Goal: Information Seeking & Learning: Find specific fact

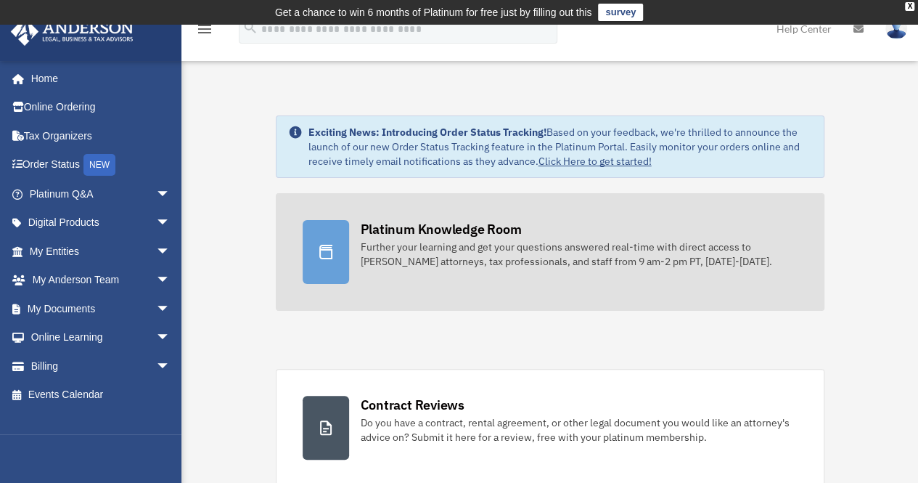
click at [336, 253] on div at bounding box center [326, 252] width 46 height 64
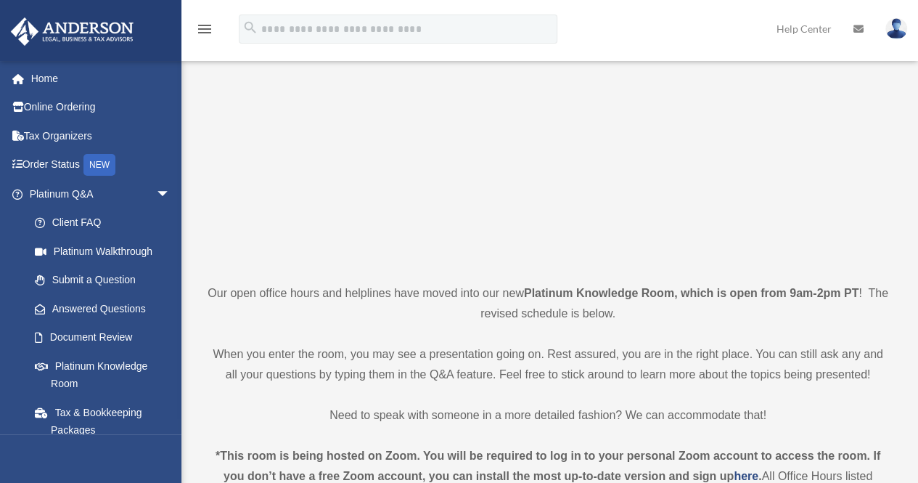
scroll to position [242, 0]
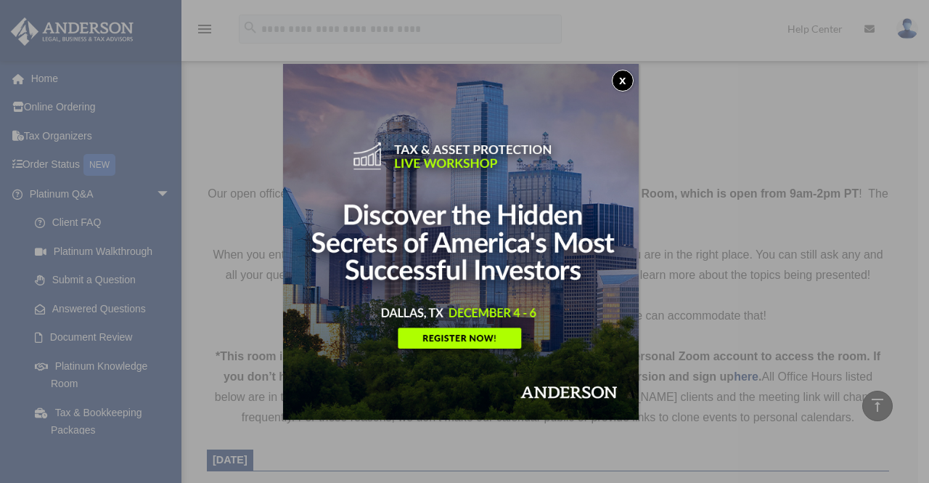
drag, startPoint x: 627, startPoint y: 84, endPoint x: 652, endPoint y: 134, distance: 55.2
click at [627, 88] on button "x" at bounding box center [623, 81] width 22 height 22
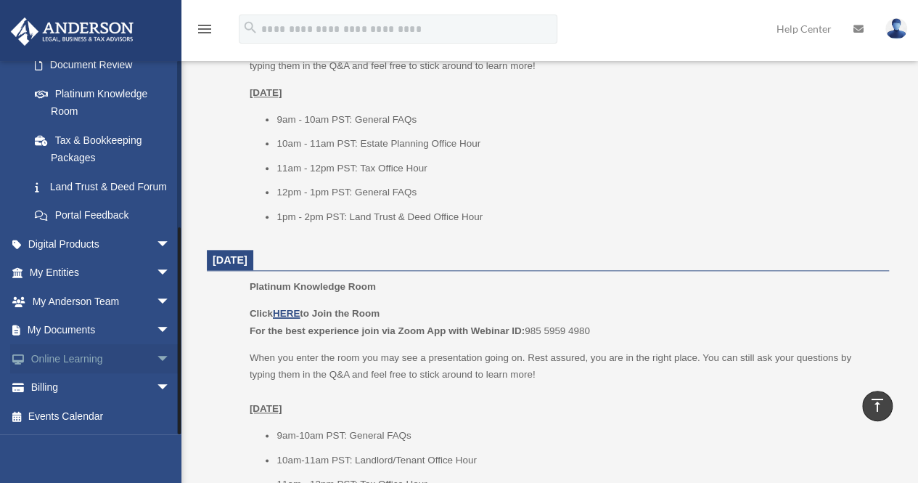
scroll to position [761, 0]
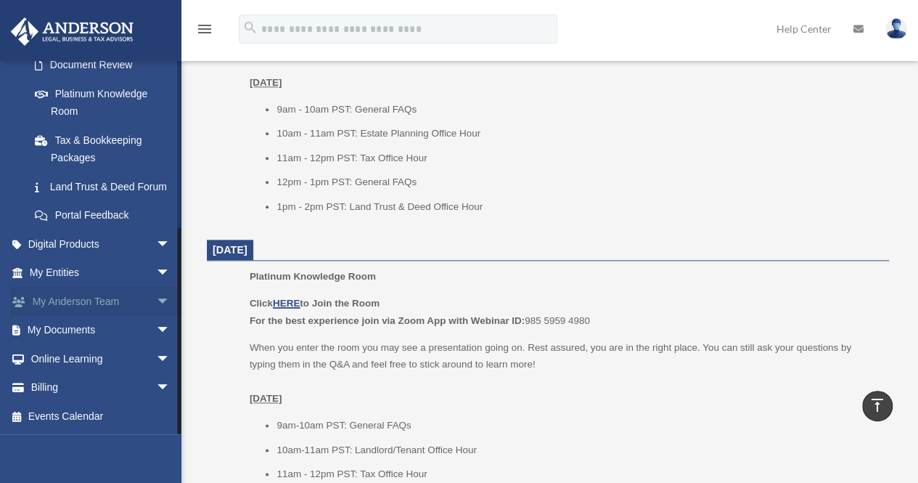
click at [156, 303] on span "arrow_drop_down" at bounding box center [170, 302] width 29 height 30
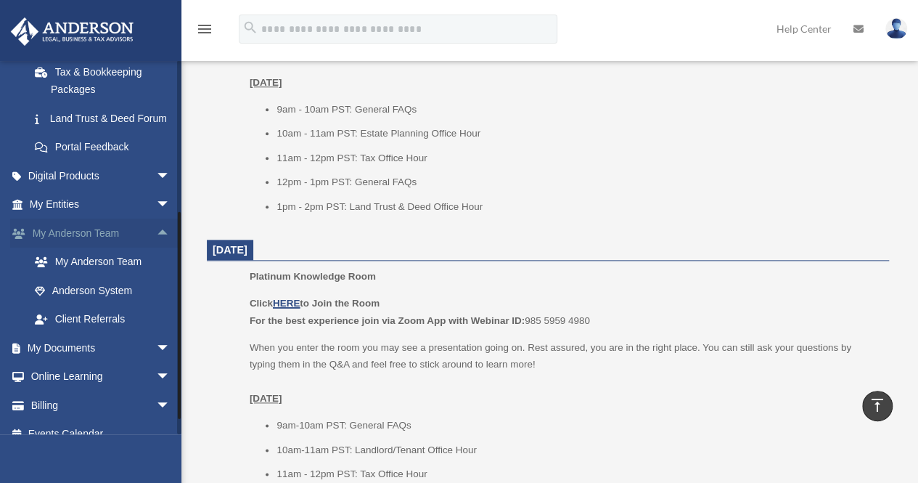
scroll to position [375, 0]
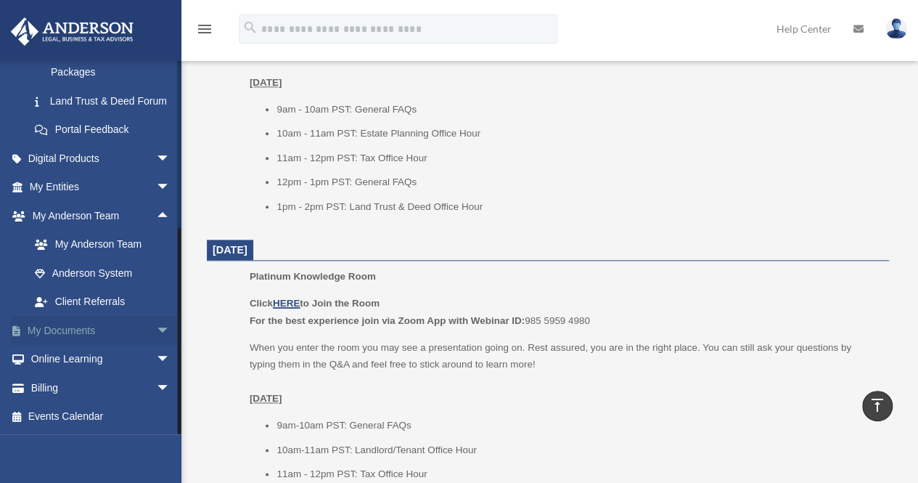
click at [156, 330] on span "arrow_drop_down" at bounding box center [170, 331] width 29 height 30
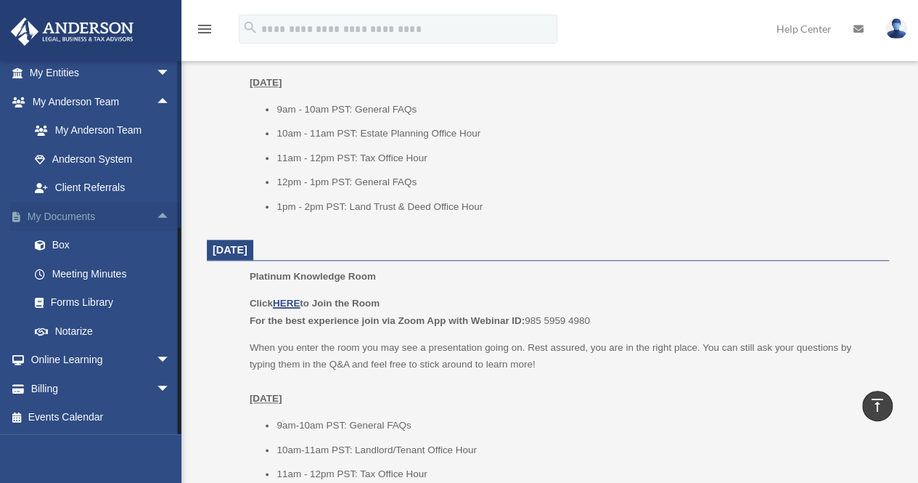
scroll to position [489, 0]
click at [156, 385] on span "arrow_drop_down" at bounding box center [170, 388] width 29 height 30
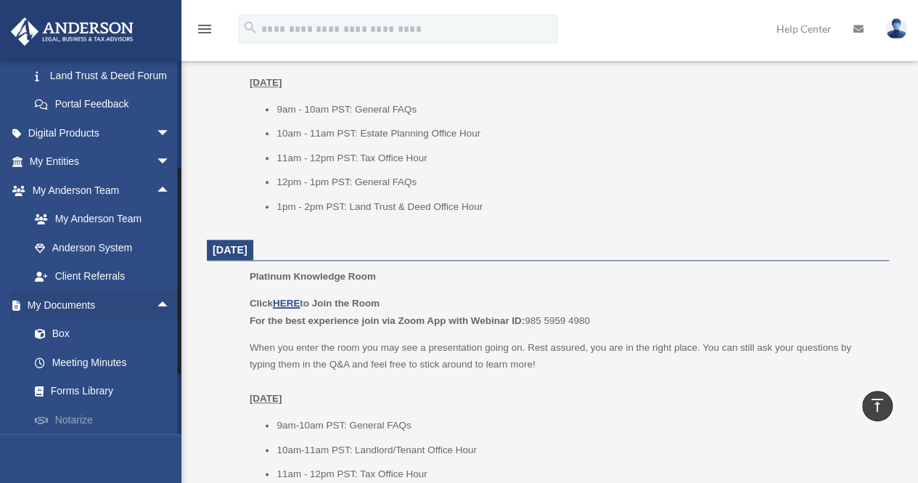
scroll to position [369, 0]
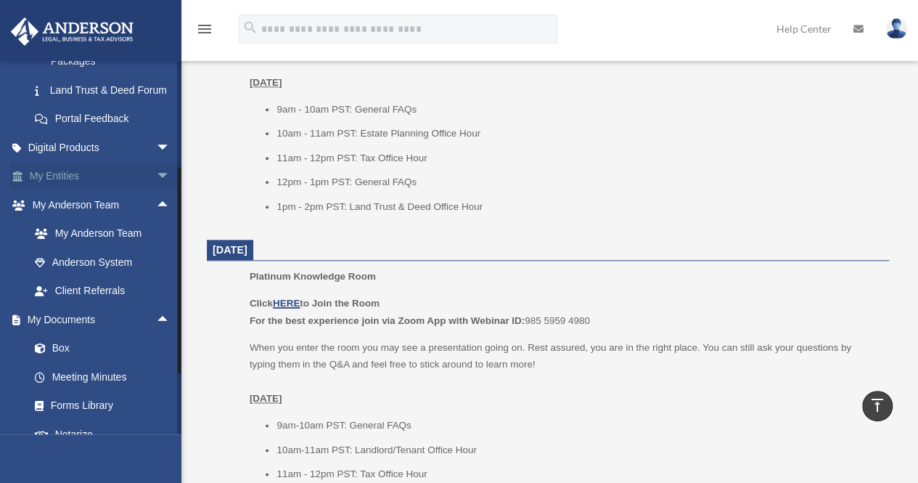
click at [156, 192] on span "arrow_drop_down" at bounding box center [170, 177] width 29 height 30
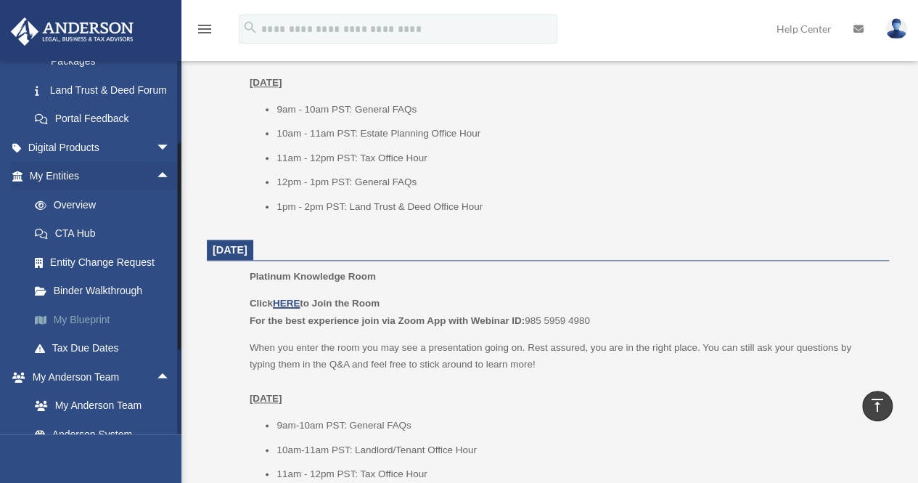
scroll to position [248, 0]
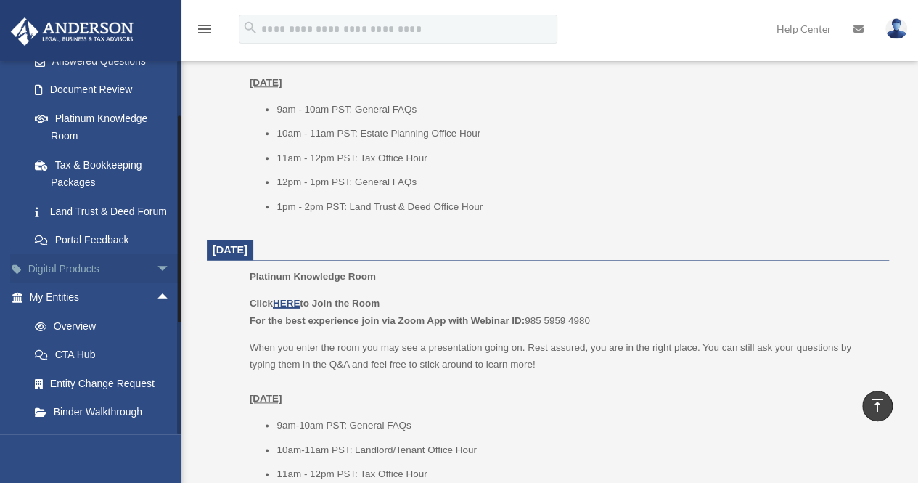
click at [156, 284] on span "arrow_drop_down" at bounding box center [170, 269] width 29 height 30
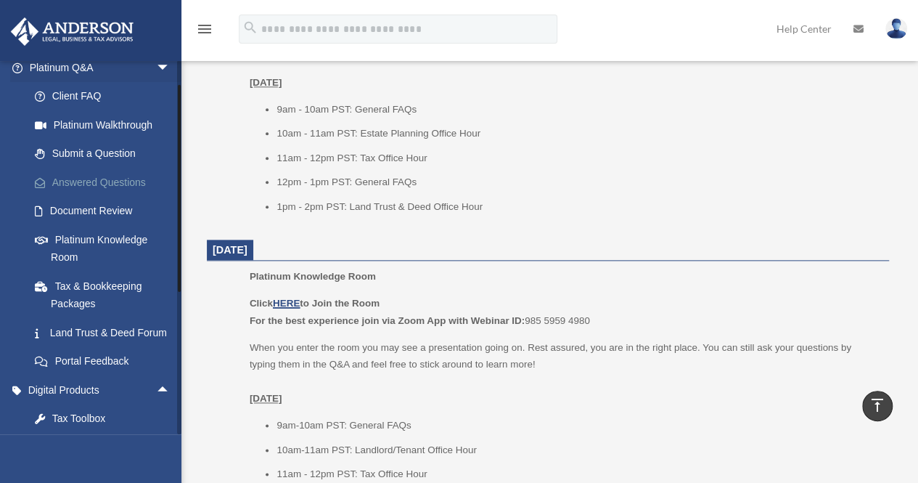
click at [115, 184] on link "Answered Questions" at bounding box center [106, 182] width 172 height 29
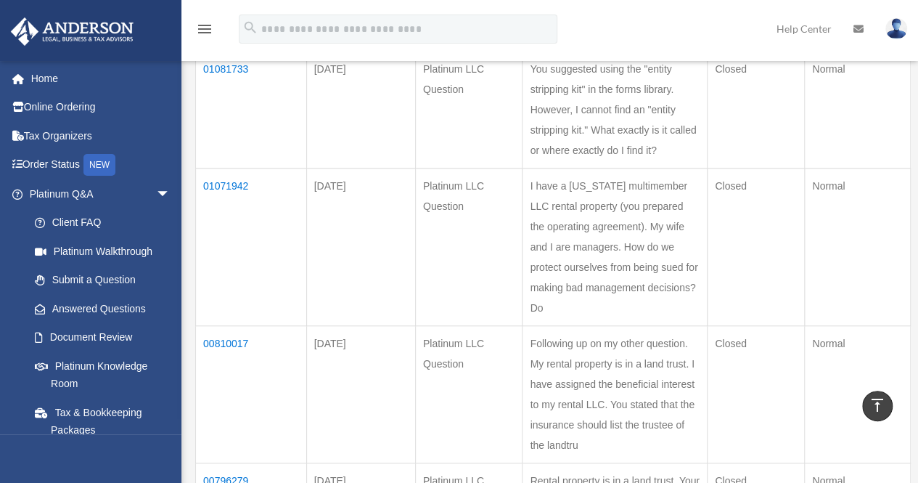
scroll to position [483, 0]
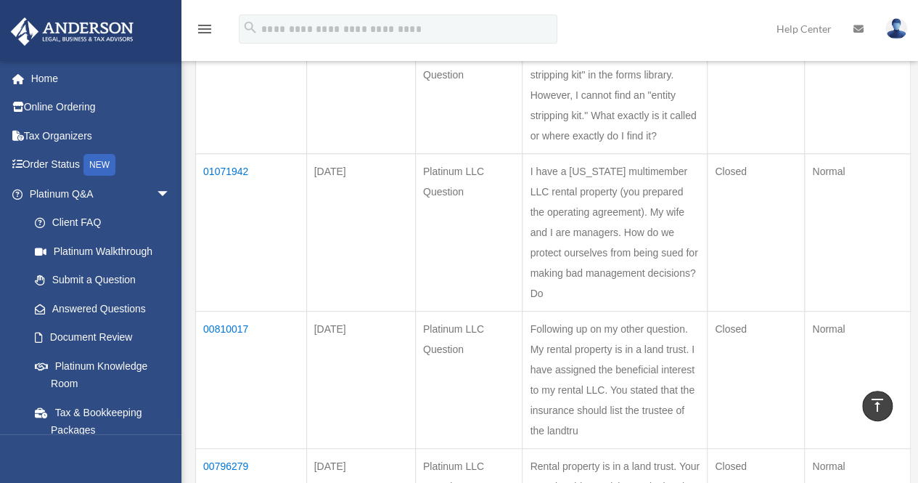
click at [233, 250] on td "01071942" at bounding box center [251, 233] width 111 height 158
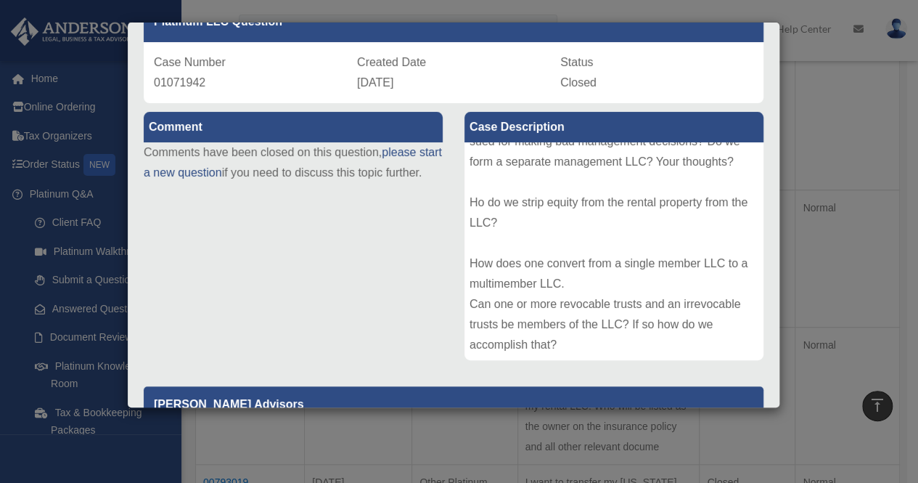
scroll to position [0, 0]
